Goal: Information Seeking & Learning: Find specific fact

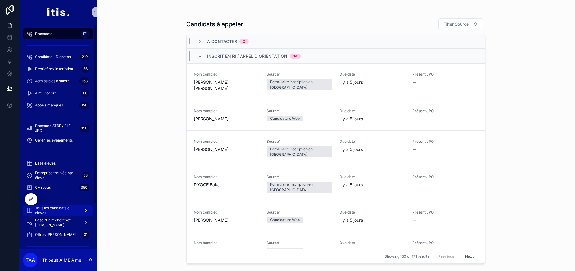
click at [59, 209] on span "Tous les candidats & eleves" at bounding box center [57, 210] width 44 height 10
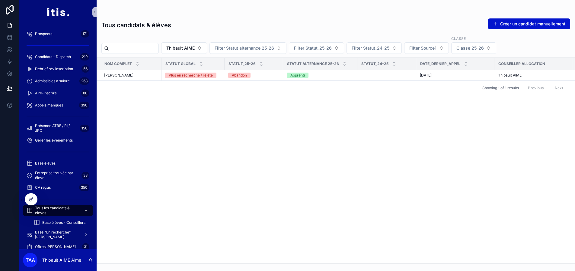
click at [159, 48] on input "scrollable content" at bounding box center [134, 48] width 50 height 8
type input "******"
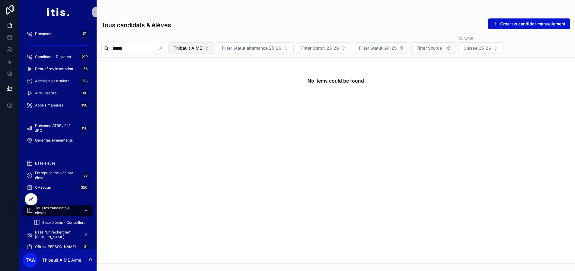
click at [214, 43] on button "Thibault AIME" at bounding box center [192, 47] width 46 height 11
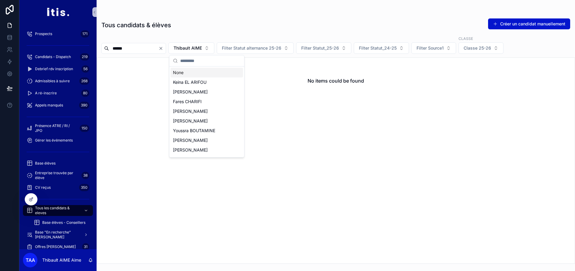
click at [197, 76] on div "None" at bounding box center [207, 73] width 72 height 10
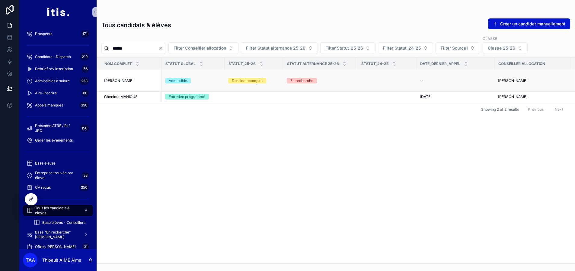
click at [143, 79] on div "[PERSON_NAME] [PERSON_NAME]" at bounding box center [131, 80] width 54 height 5
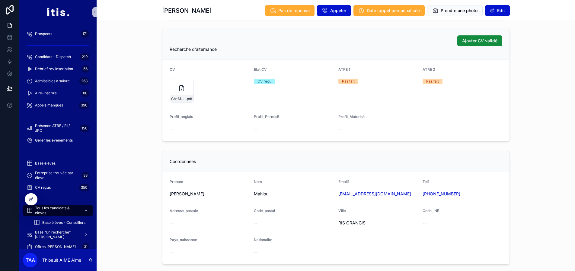
scroll to position [332, 0]
